Goal: Information Seeking & Learning: Learn about a topic

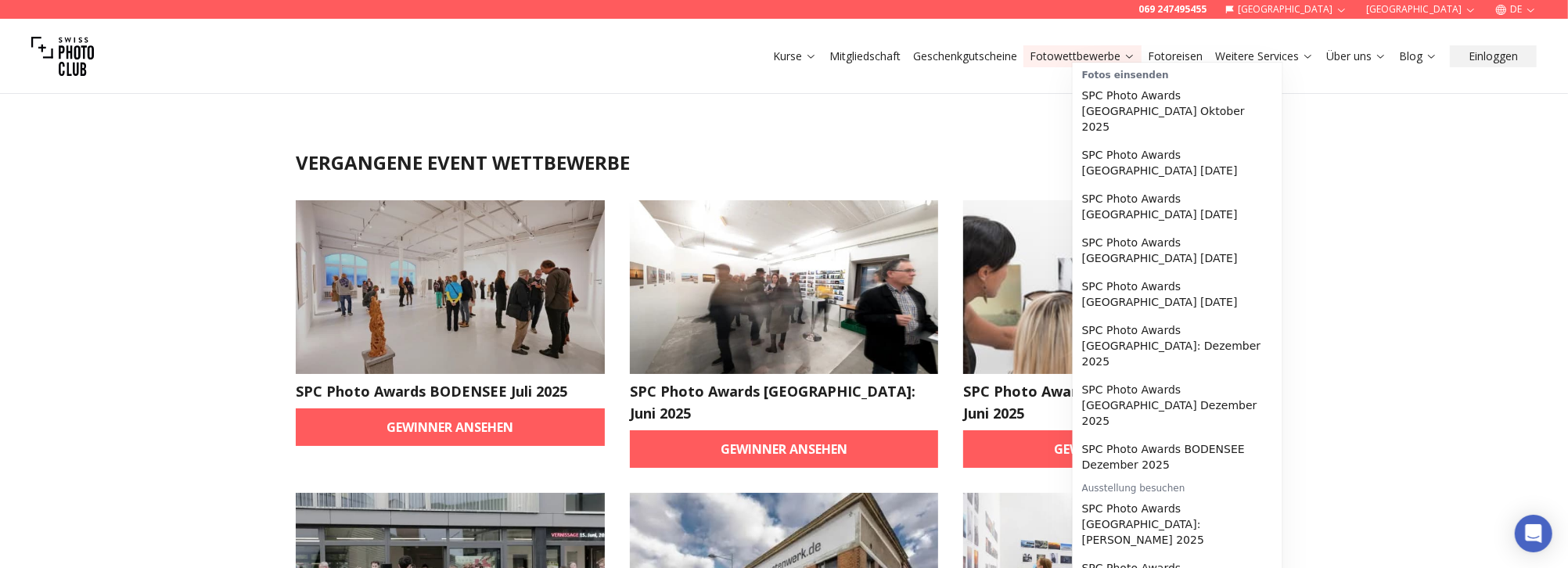
click at [1135, 49] on link "Fotowettbewerbe" at bounding box center [1083, 56] width 106 height 16
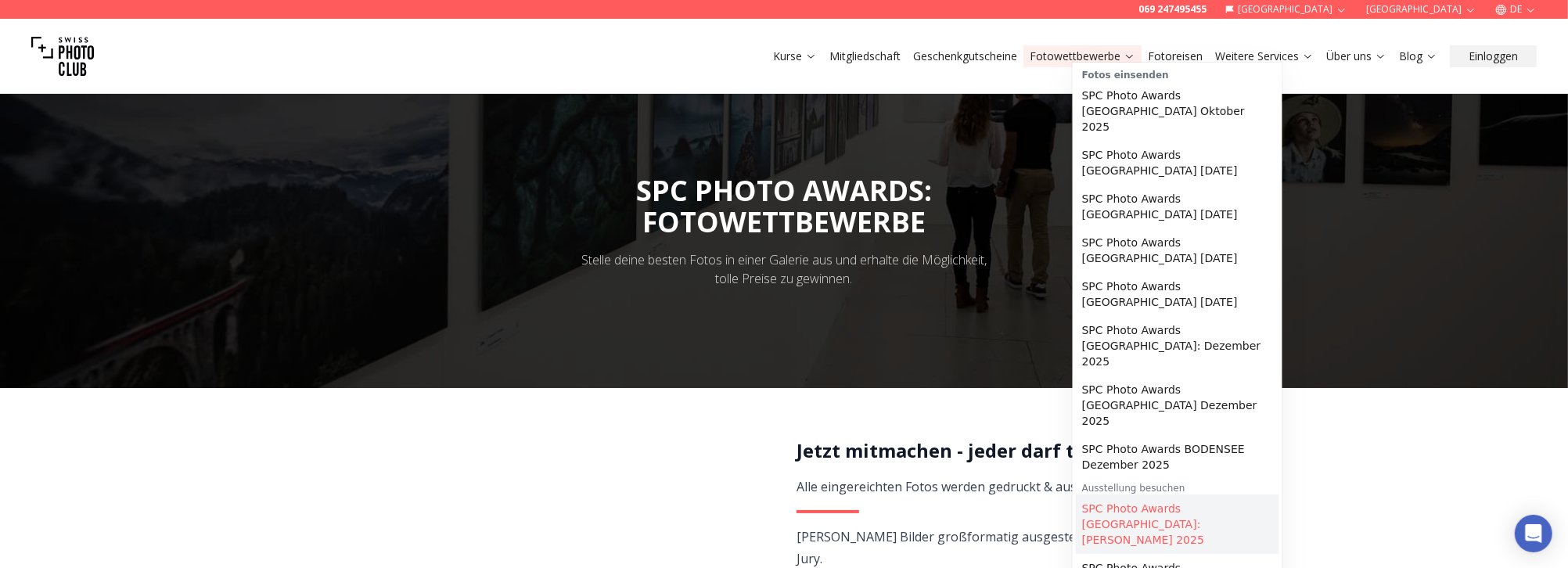
click at [1176, 494] on link "SPC Photo Awards [GEOGRAPHIC_DATA]: [PERSON_NAME] 2025" at bounding box center [1178, 523] width 204 height 59
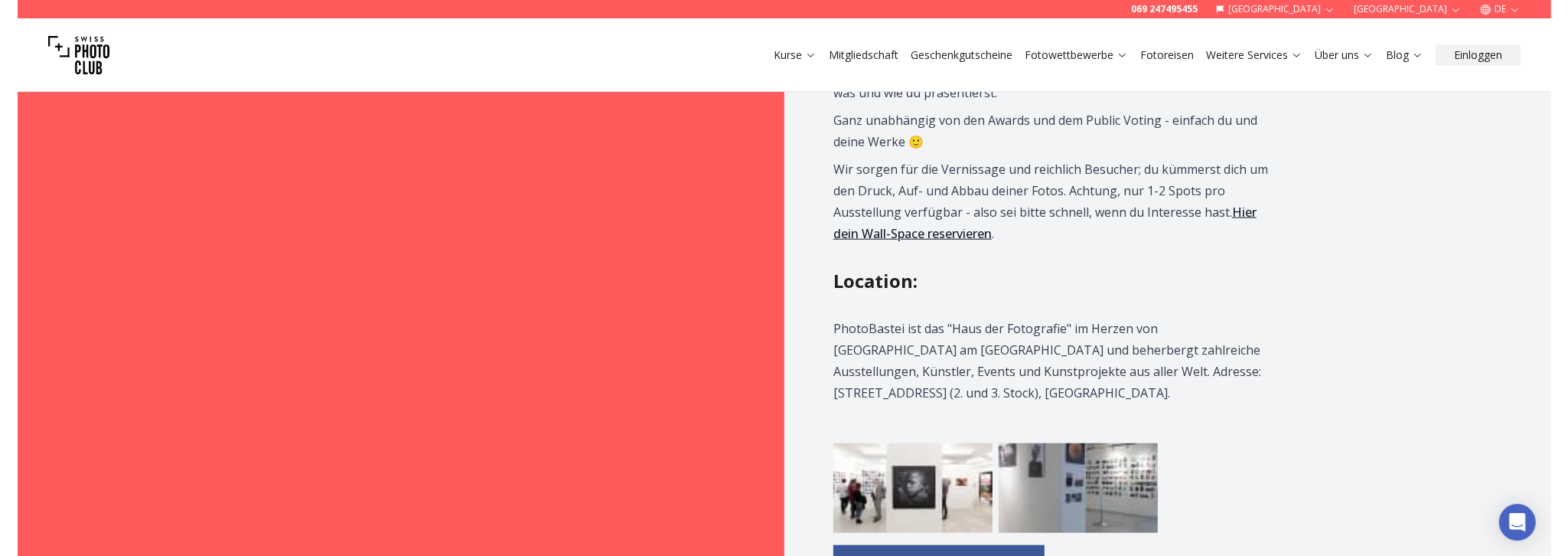
scroll to position [1608, 0]
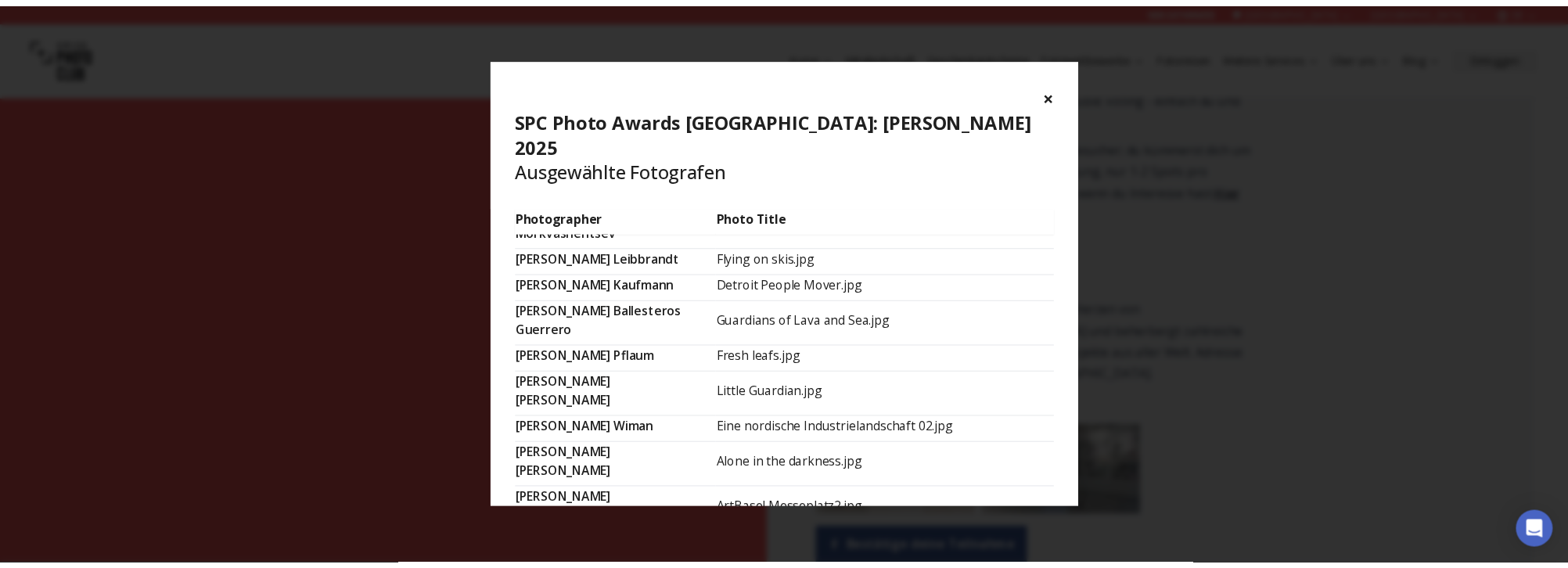
scroll to position [0, 0]
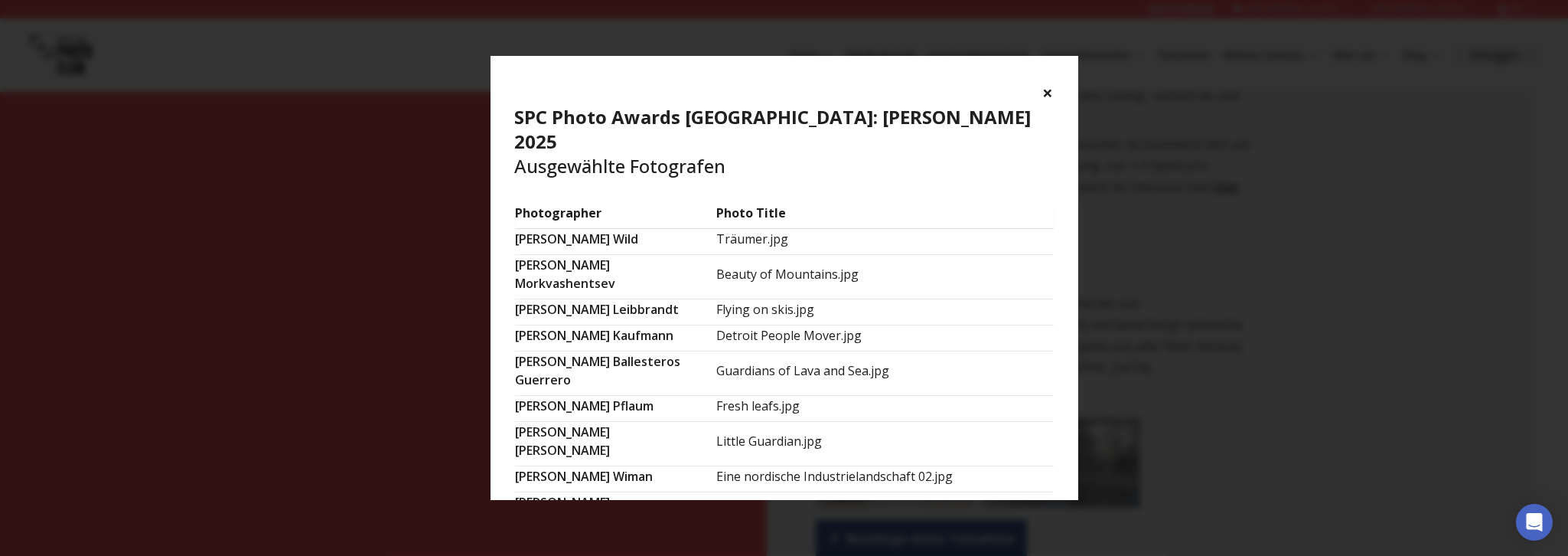
click at [1054, 81] on button "×" at bounding box center [1048, 93] width 10 height 25
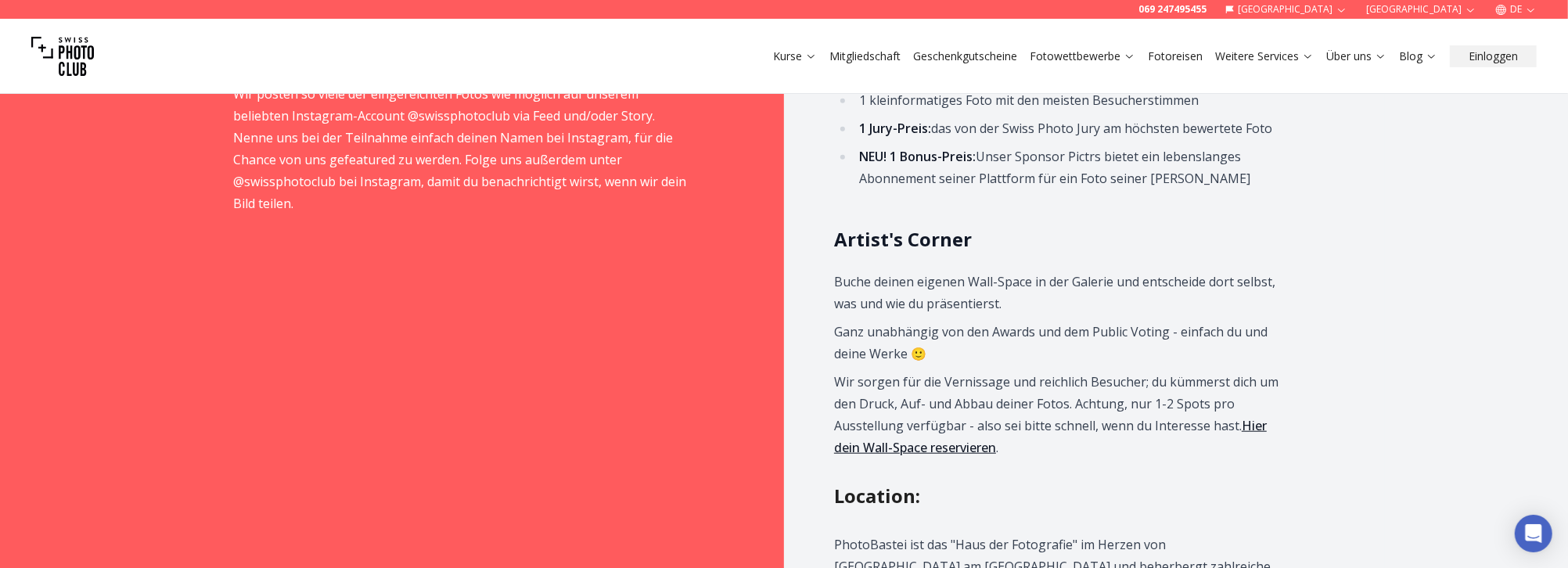
scroll to position [1643, 0]
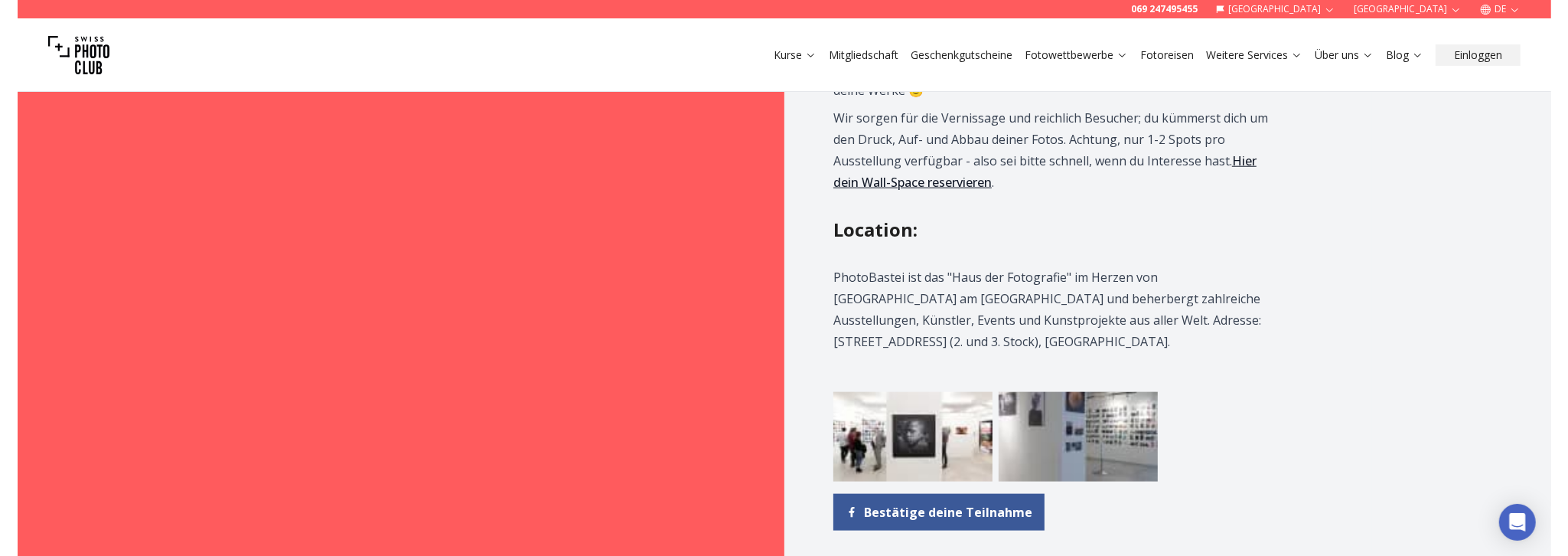
scroll to position [1379, 0]
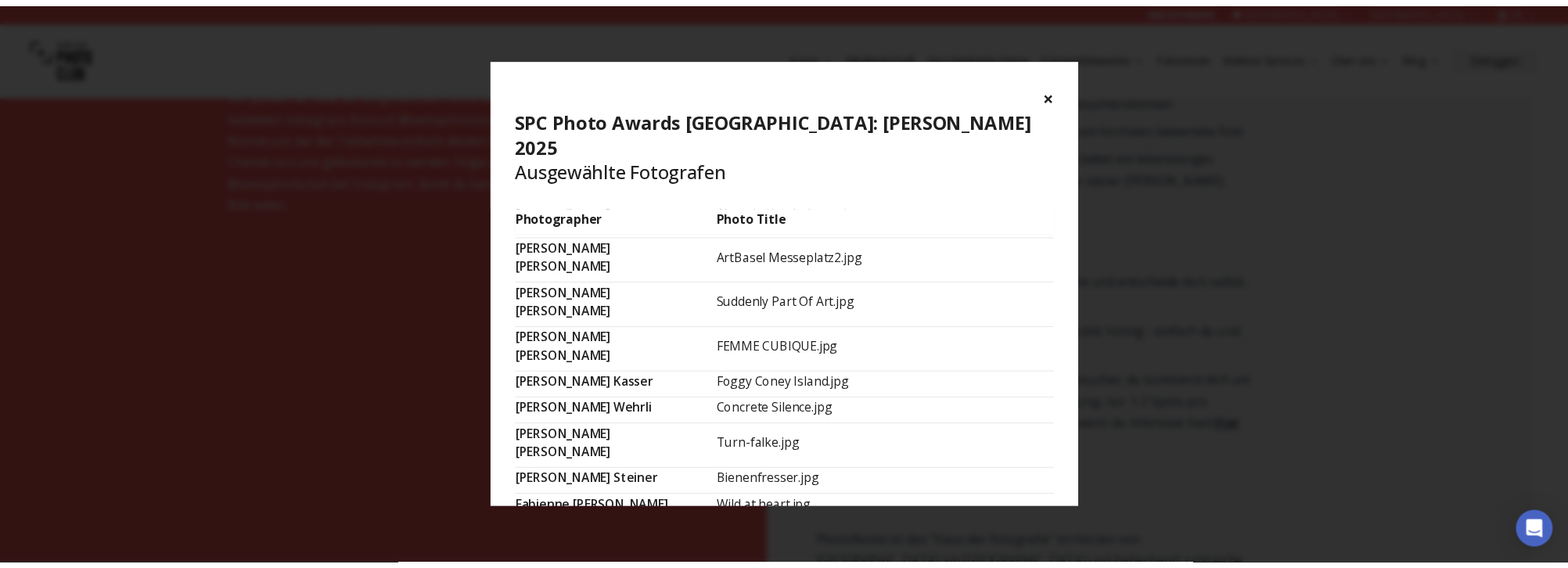
scroll to position [323, 0]
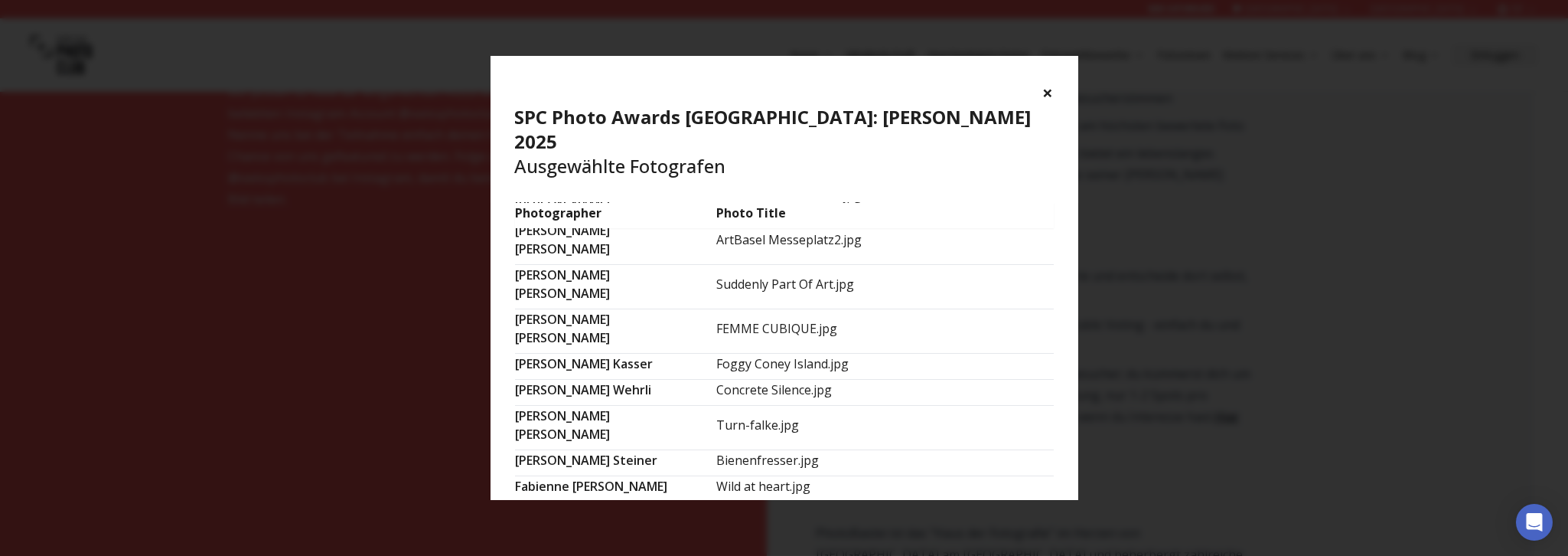
click at [1054, 83] on button "×" at bounding box center [1048, 93] width 10 height 25
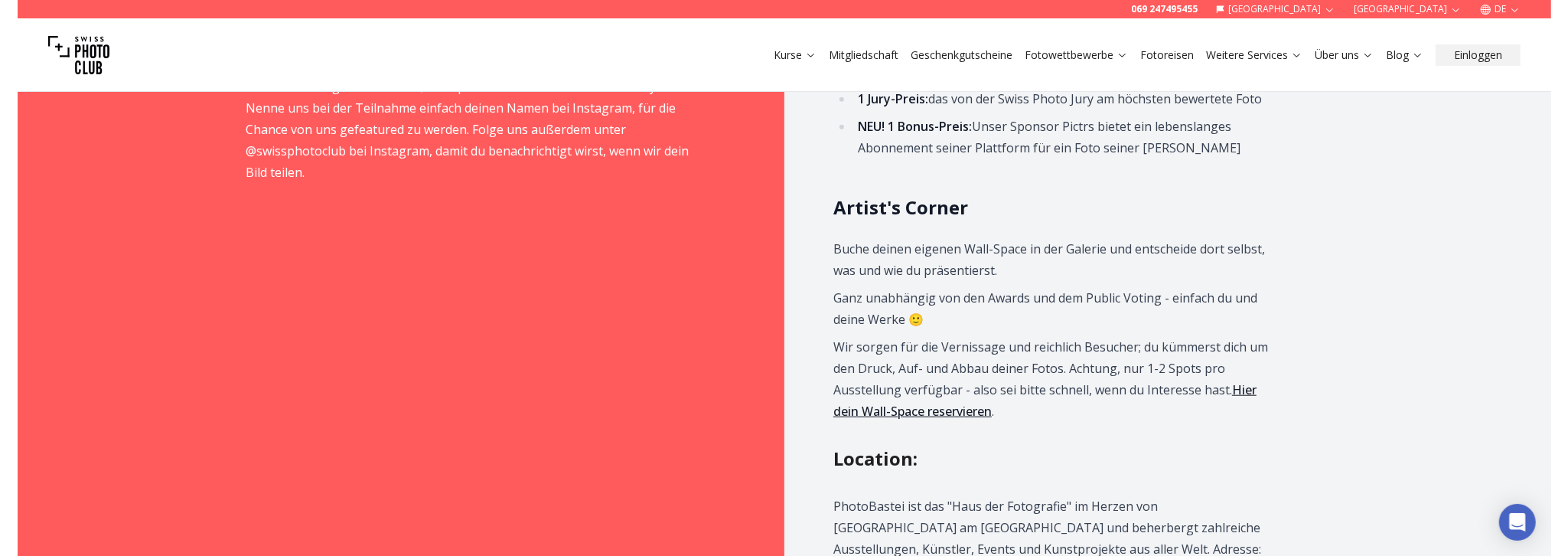
scroll to position [1608, 0]
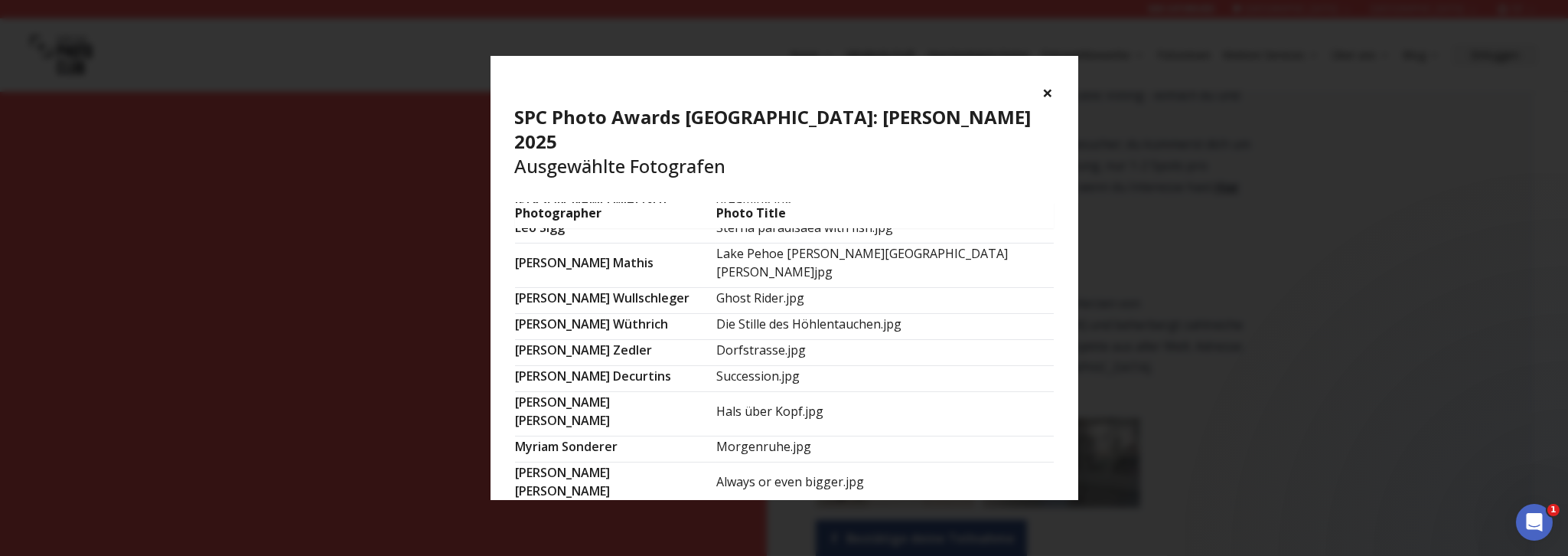
scroll to position [0, 0]
click at [1195, 387] on div "× SPC Photo Awards [GEOGRAPHIC_DATA]: [PERSON_NAME] 2025 Ausgewählte Fotografen…" at bounding box center [784, 278] width 1568 height 556
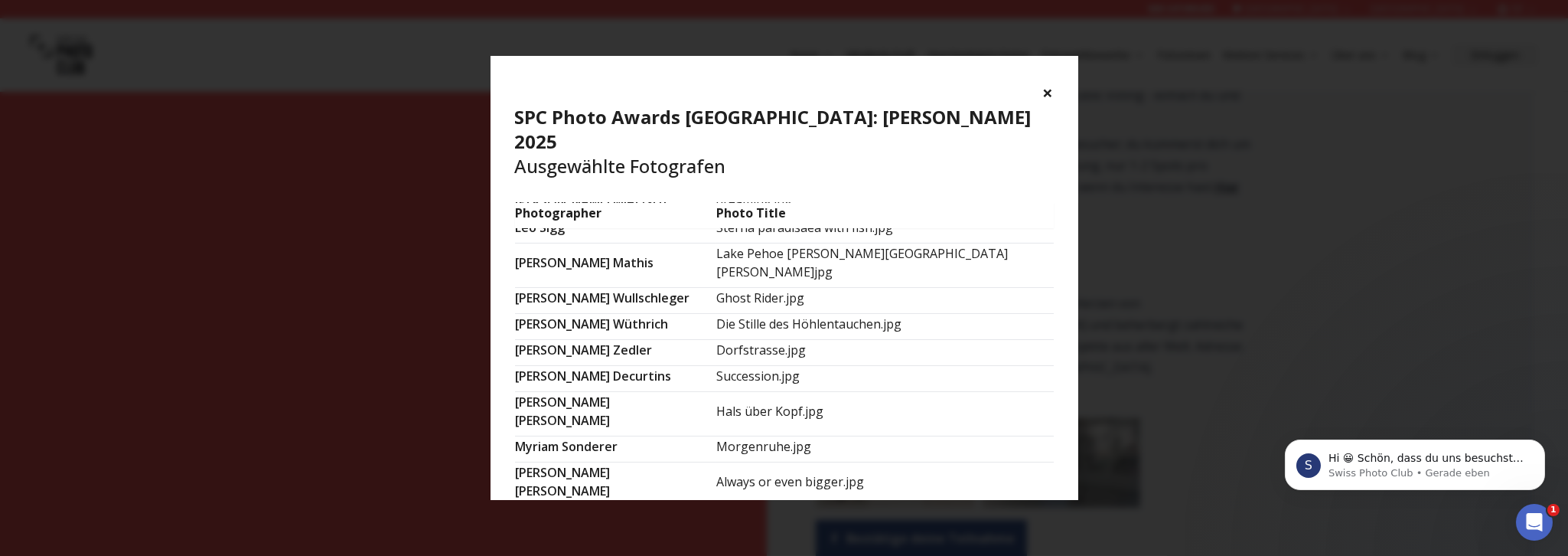
click at [1046, 81] on div "× SPC Photo Awards [GEOGRAPHIC_DATA]: [PERSON_NAME] 2025 Ausgewählte Fotografen" at bounding box center [784, 129] width 588 height 147
click at [1054, 87] on button "×" at bounding box center [1048, 93] width 10 height 25
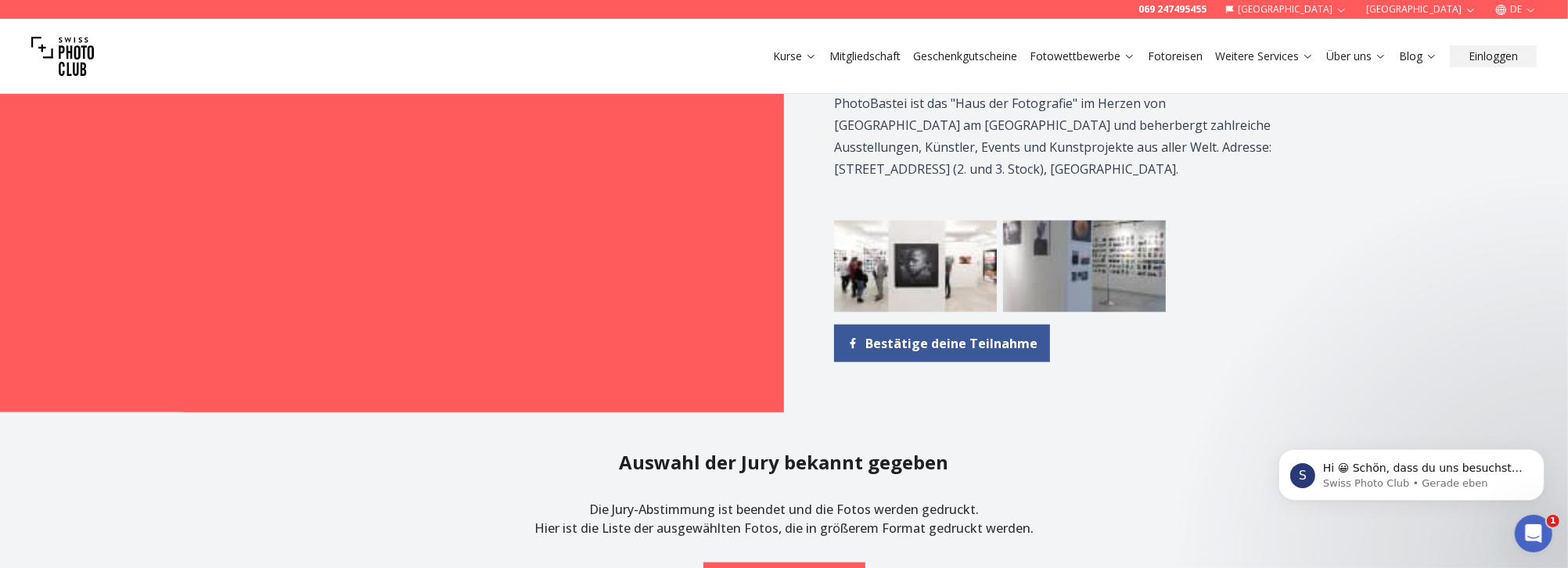
scroll to position [1878, 0]
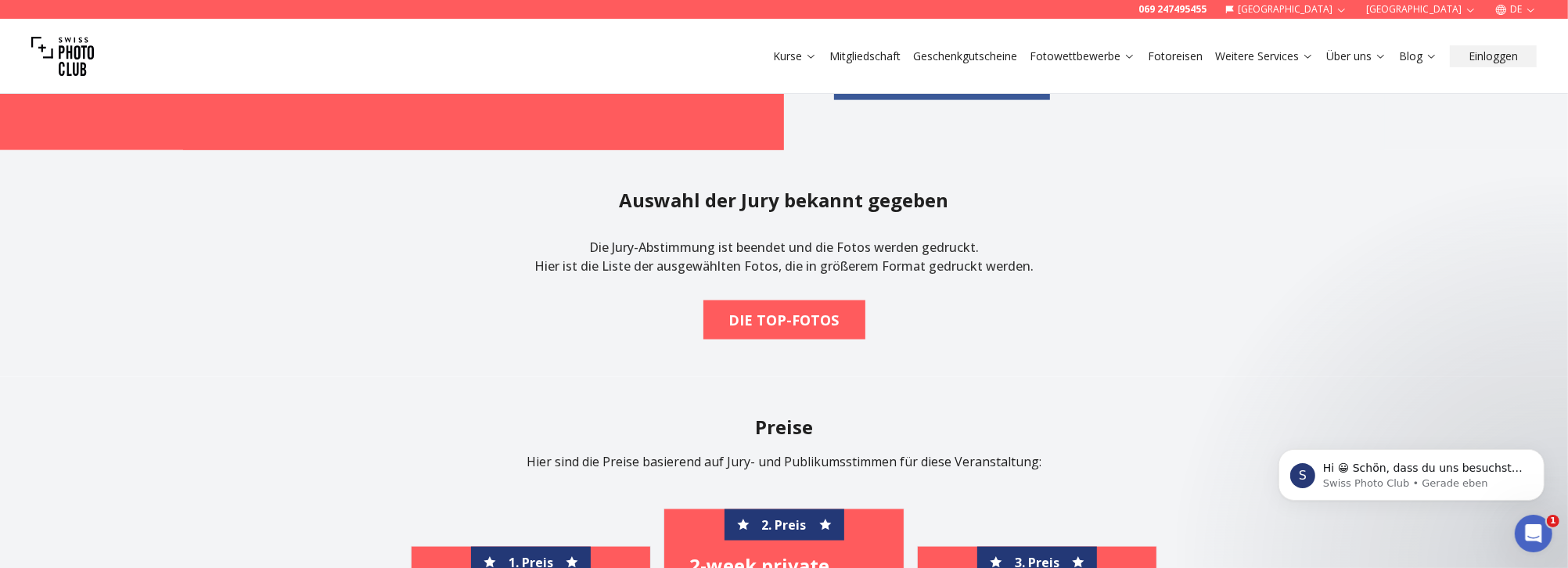
scroll to position [2348, 0]
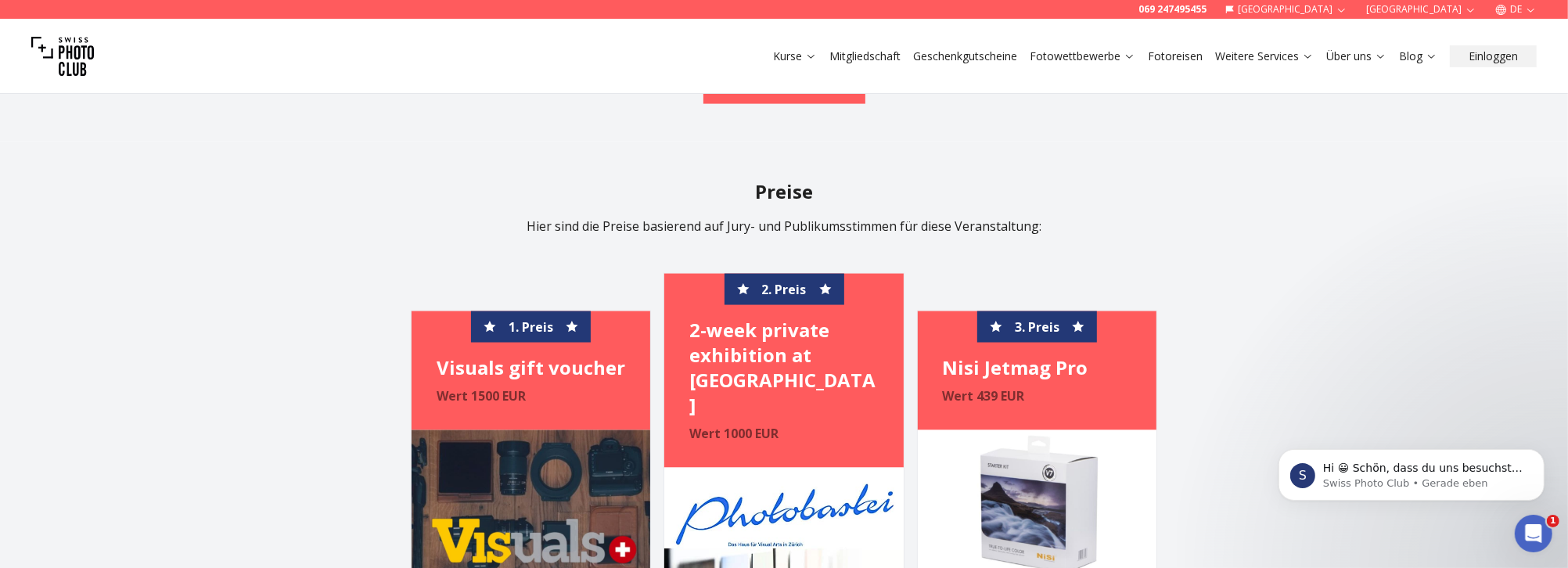
drag, startPoint x: 978, startPoint y: 135, endPoint x: 940, endPoint y: 130, distance: 38.3
